Goal: Navigation & Orientation: Find specific page/section

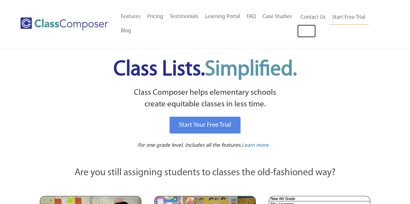
click at [307, 29] on link "Log In" at bounding box center [306, 31] width 18 height 13
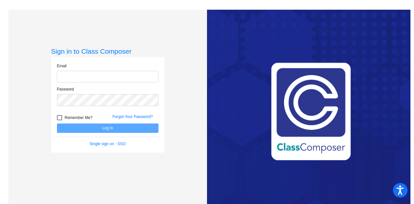
type input "[EMAIL_ADDRESS][DOMAIN_NAME]"
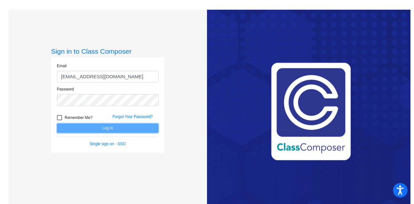
click at [97, 127] on button "Log In" at bounding box center [108, 128] width 102 height 9
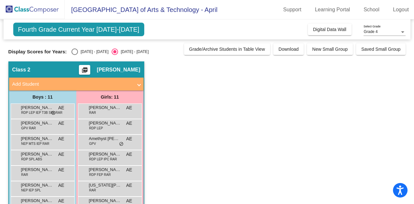
click at [338, 29] on span "Digital Data Wall" at bounding box center [329, 29] width 33 height 5
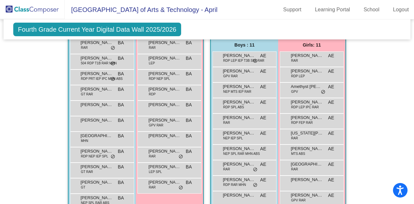
scroll to position [130, 0]
